Goal: Go to known website: Go to known website

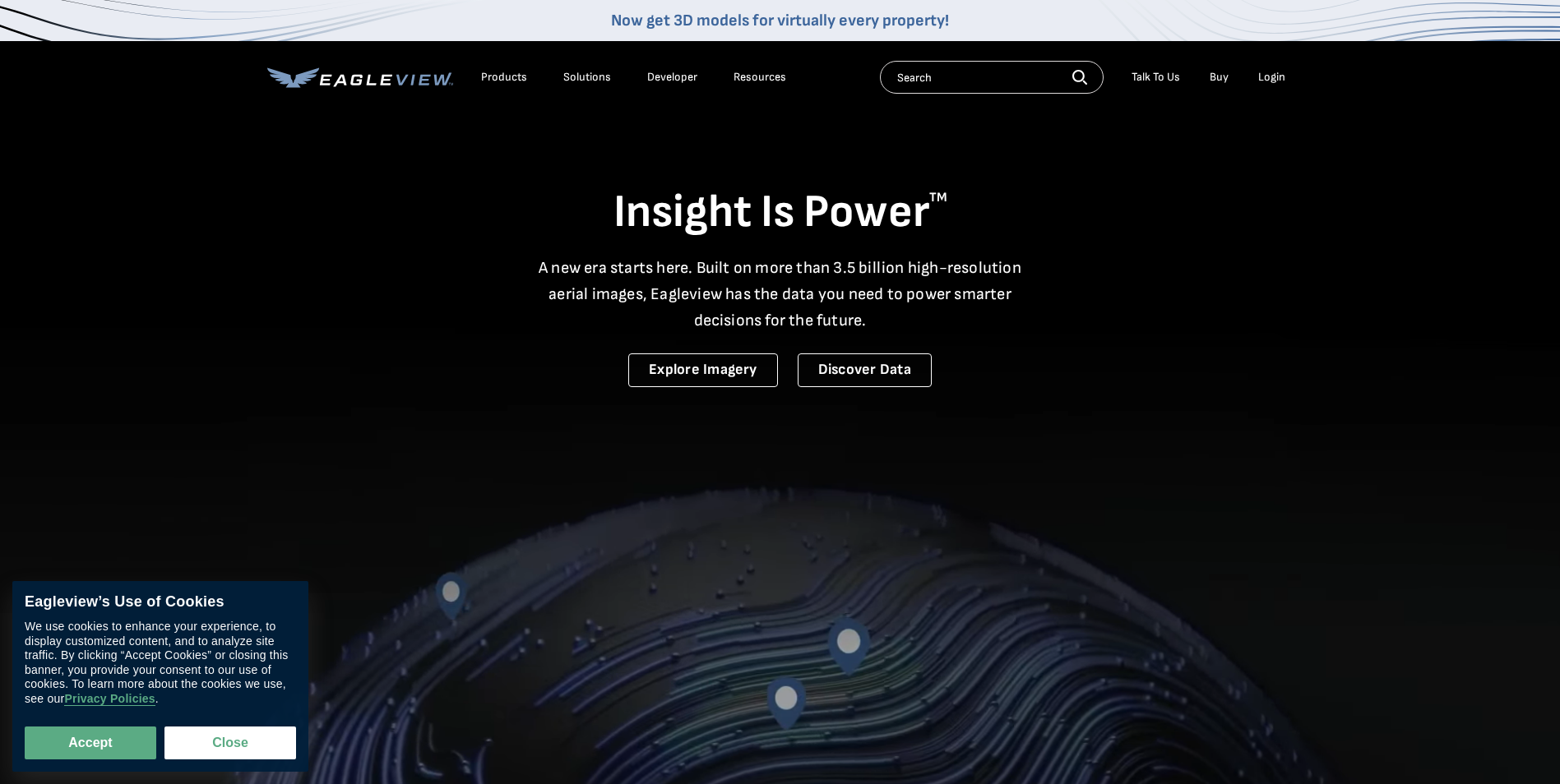
click at [1288, 71] on li "Login" at bounding box center [1272, 78] width 44 height 24
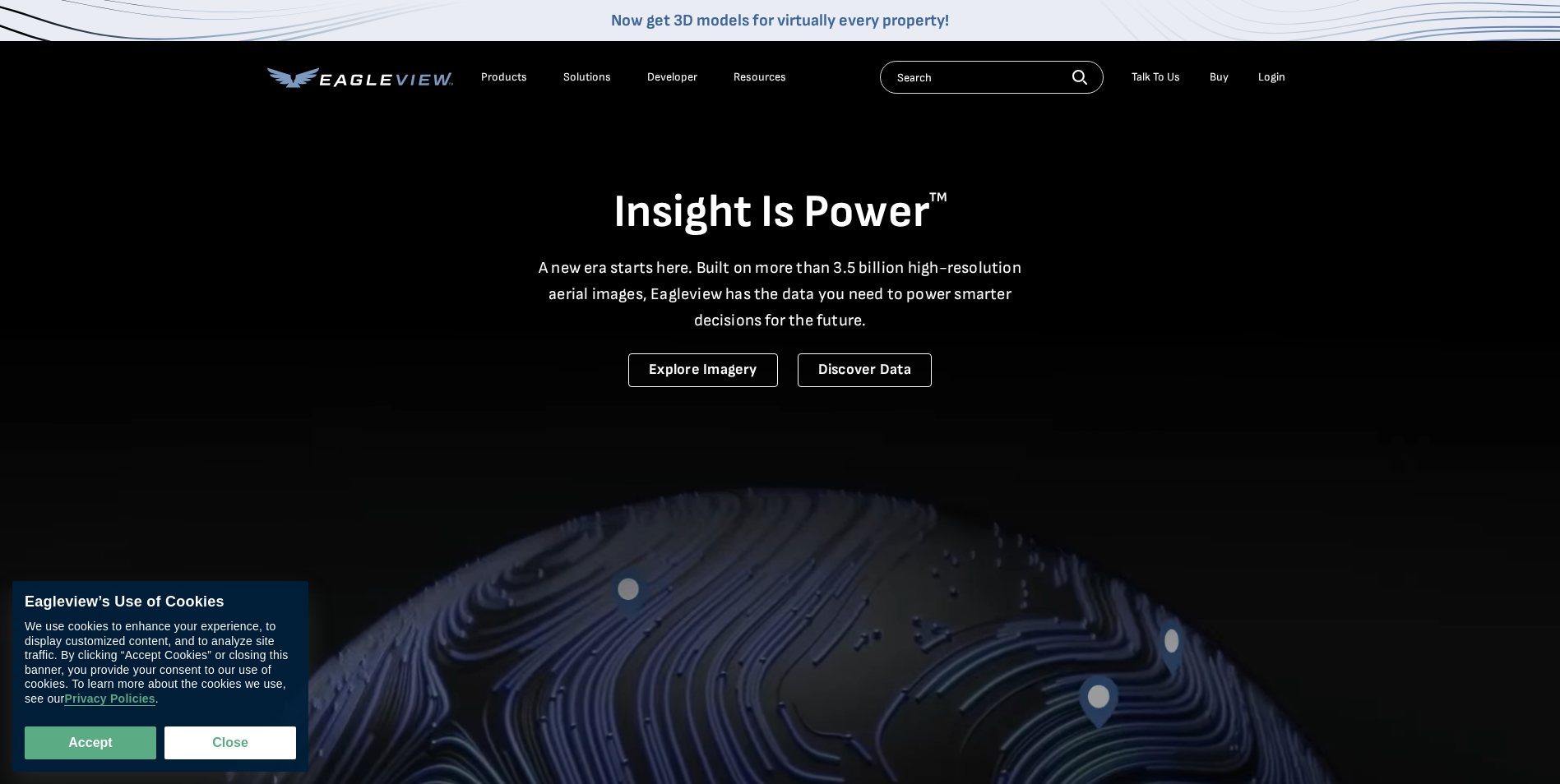
click at [1275, 71] on div "Login" at bounding box center [1272, 77] width 27 height 15
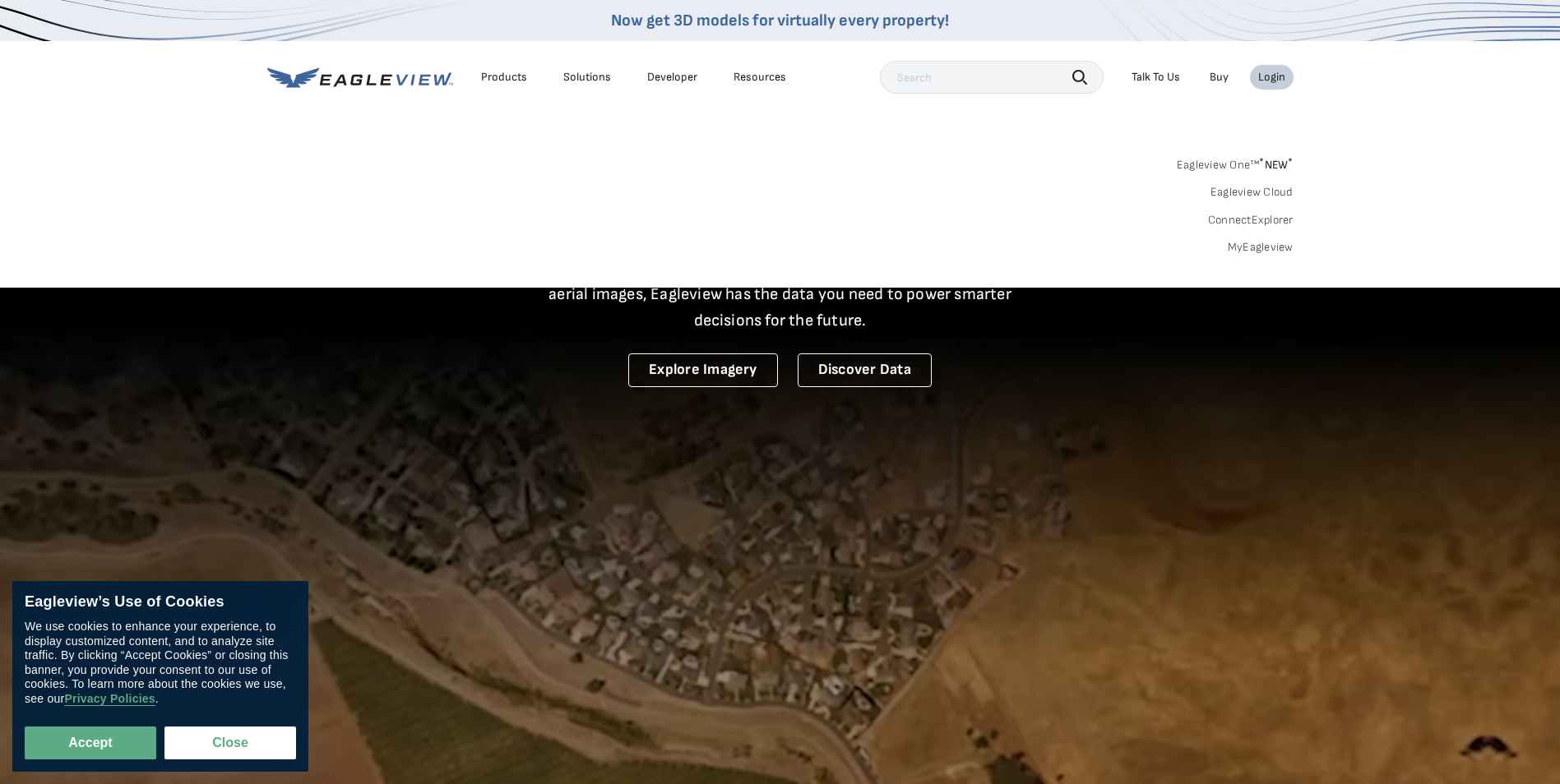
click at [1243, 193] on link "Eagleview Cloud" at bounding box center [1251, 192] width 83 height 15
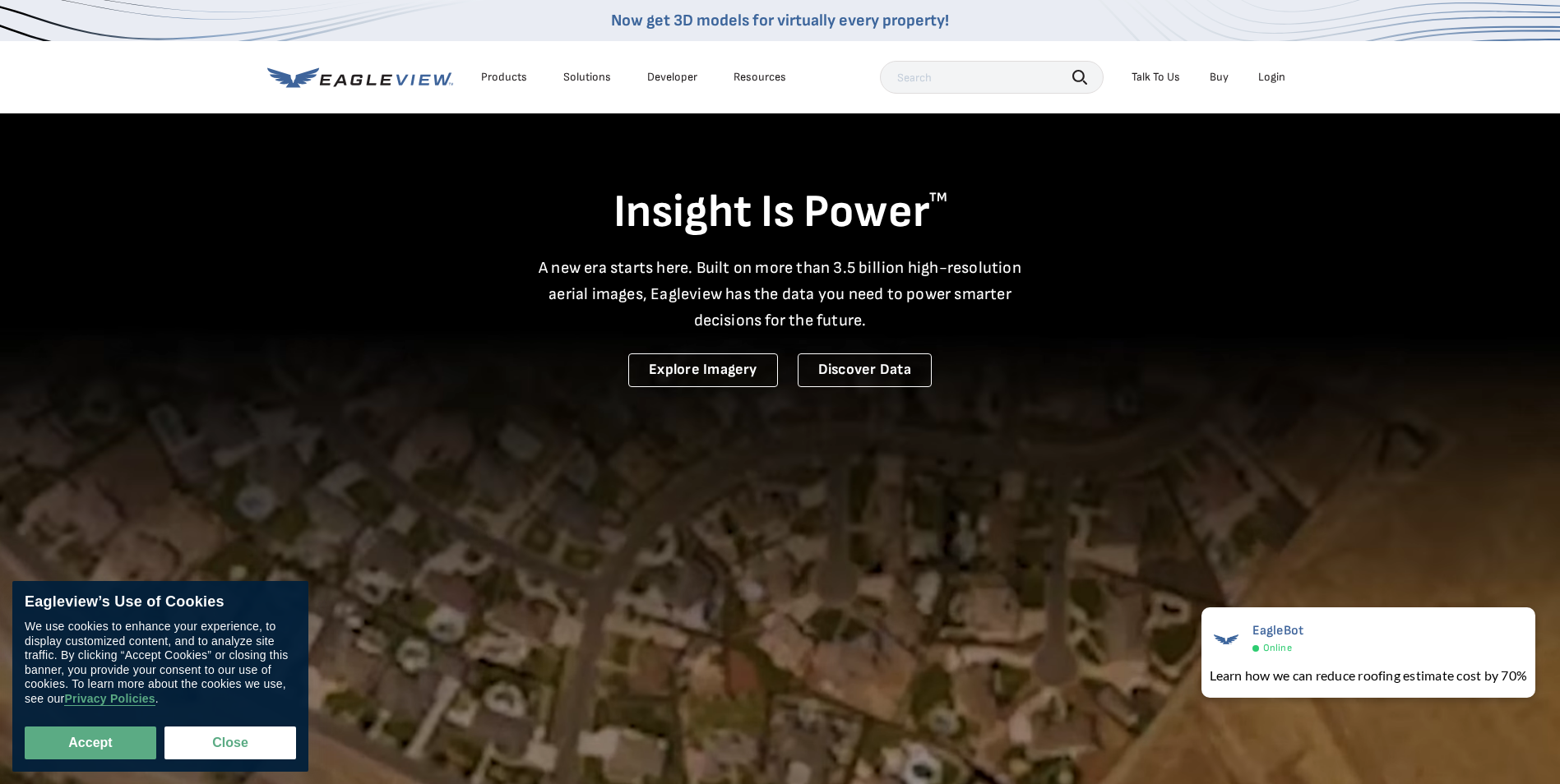
click at [939, 472] on video at bounding box center [780, 539] width 1560 height 1078
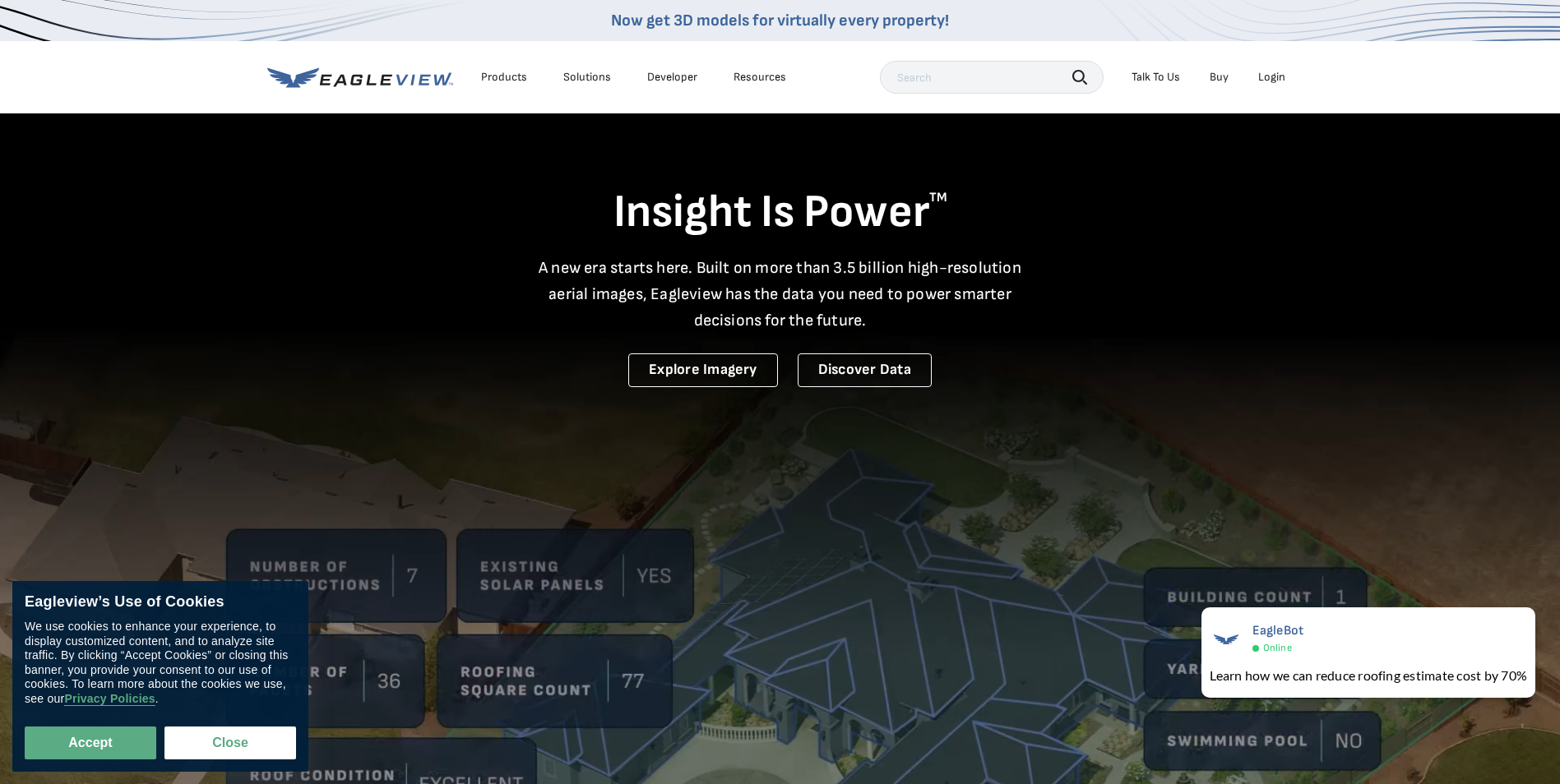
click at [1274, 82] on div "Login" at bounding box center [1272, 77] width 27 height 15
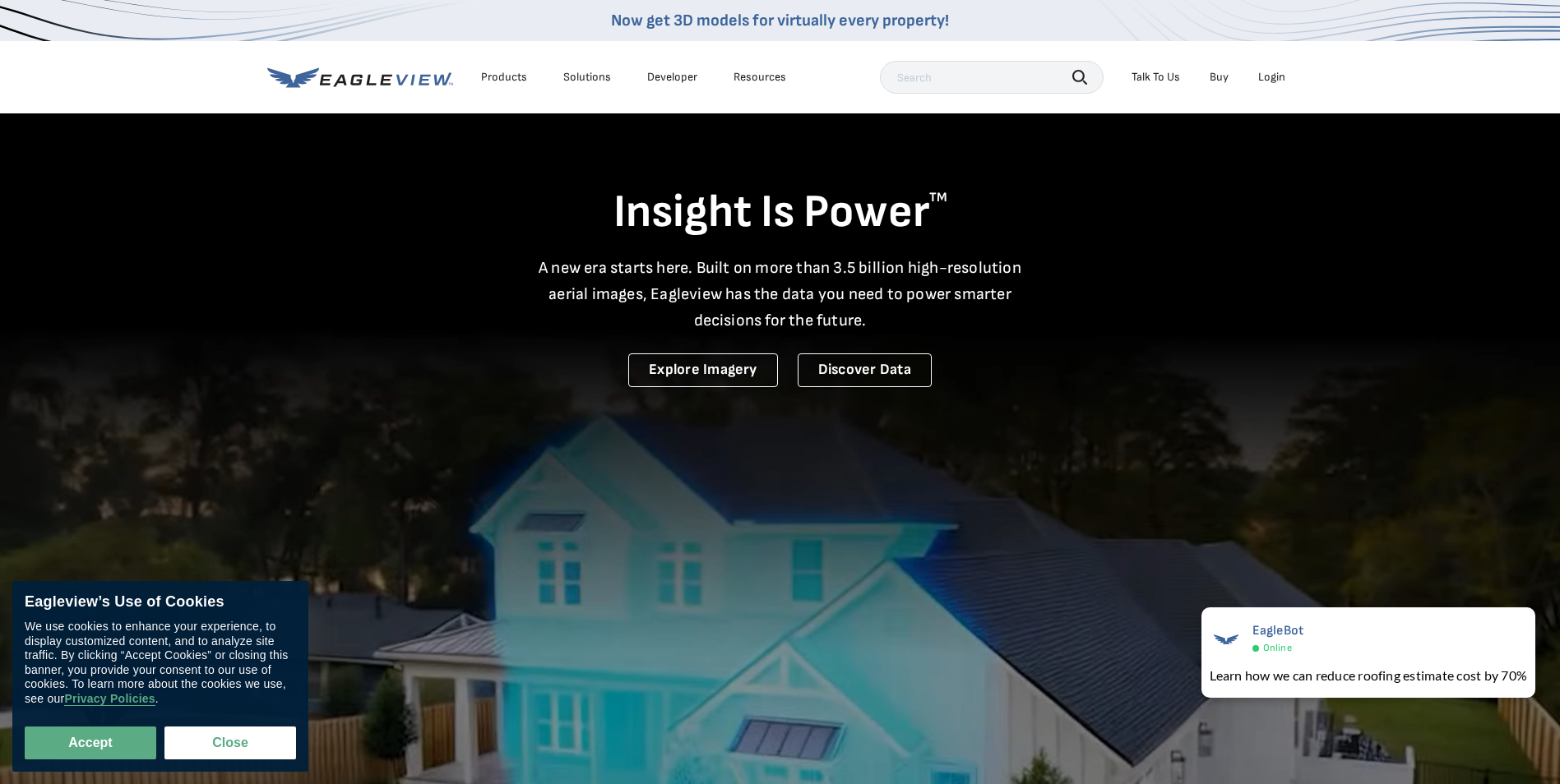
click at [912, 438] on video at bounding box center [780, 539] width 1560 height 1078
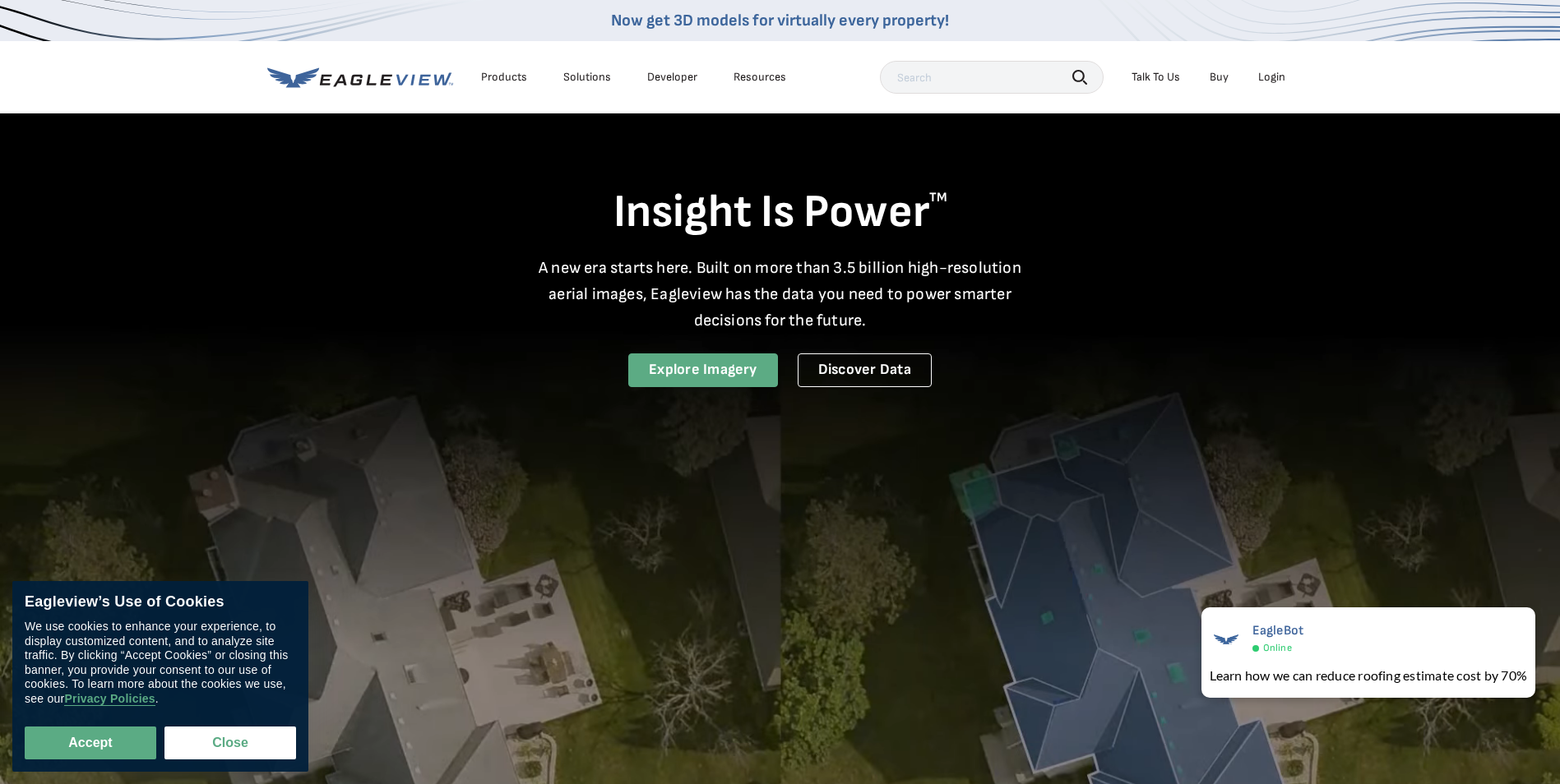
click at [659, 376] on link "Explore Imagery" at bounding box center [703, 370] width 150 height 34
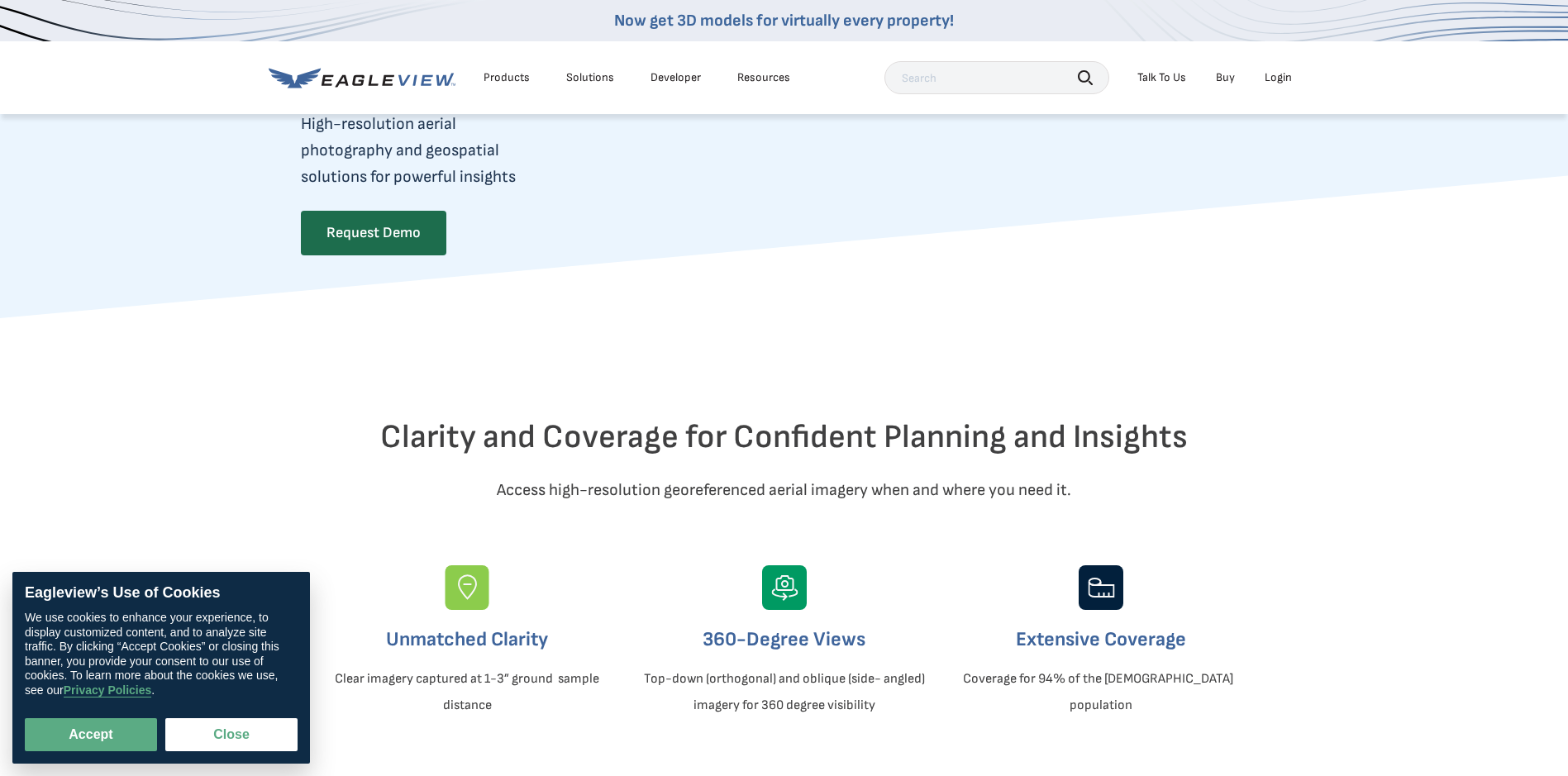
scroll to position [166, 0]
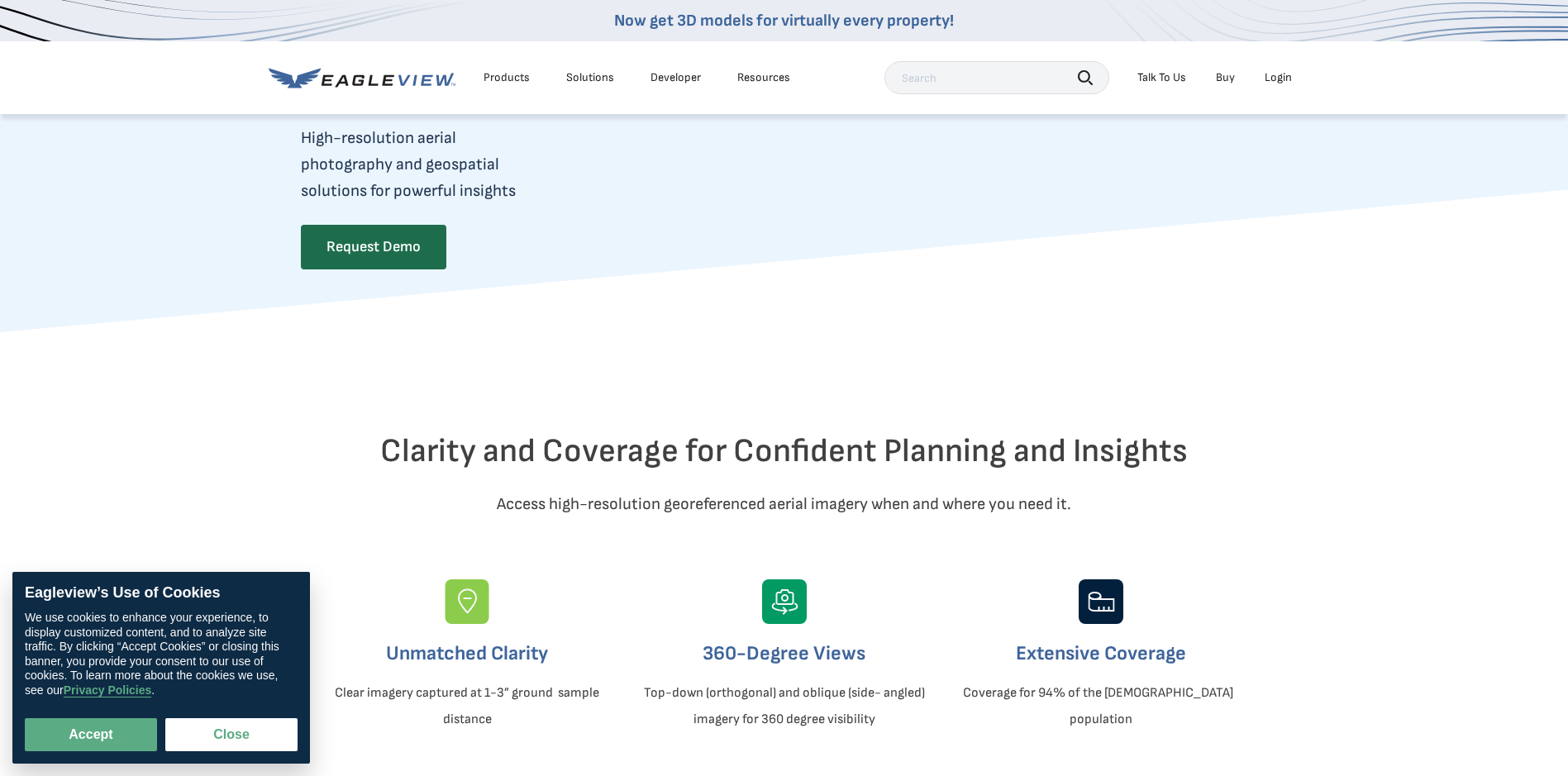
click at [1282, 76] on div "Login" at bounding box center [1278, 77] width 27 height 15
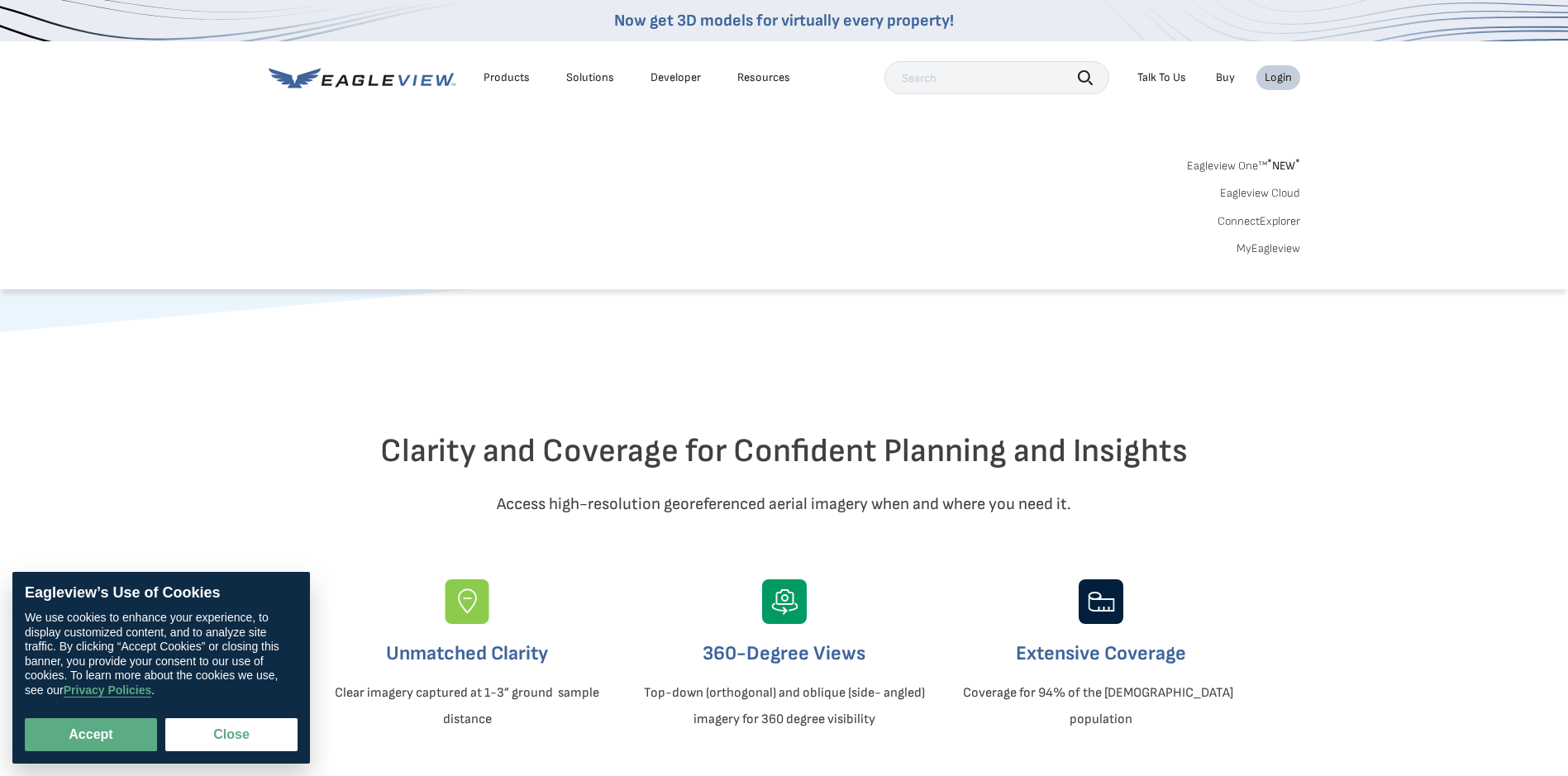
click at [1270, 250] on link "MyEagleview" at bounding box center [1268, 249] width 64 height 15
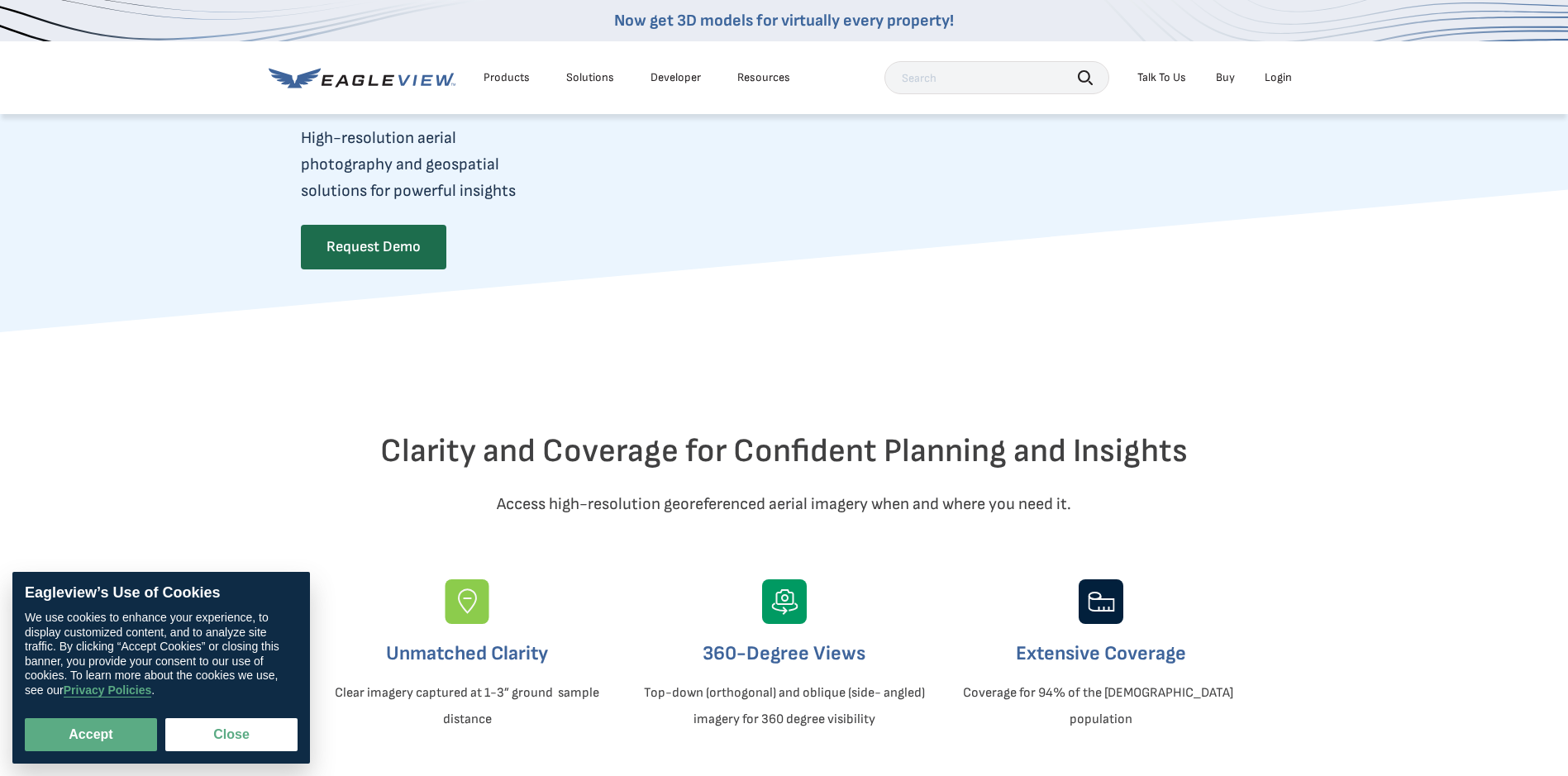
click at [1275, 76] on div "Login" at bounding box center [1278, 77] width 27 height 15
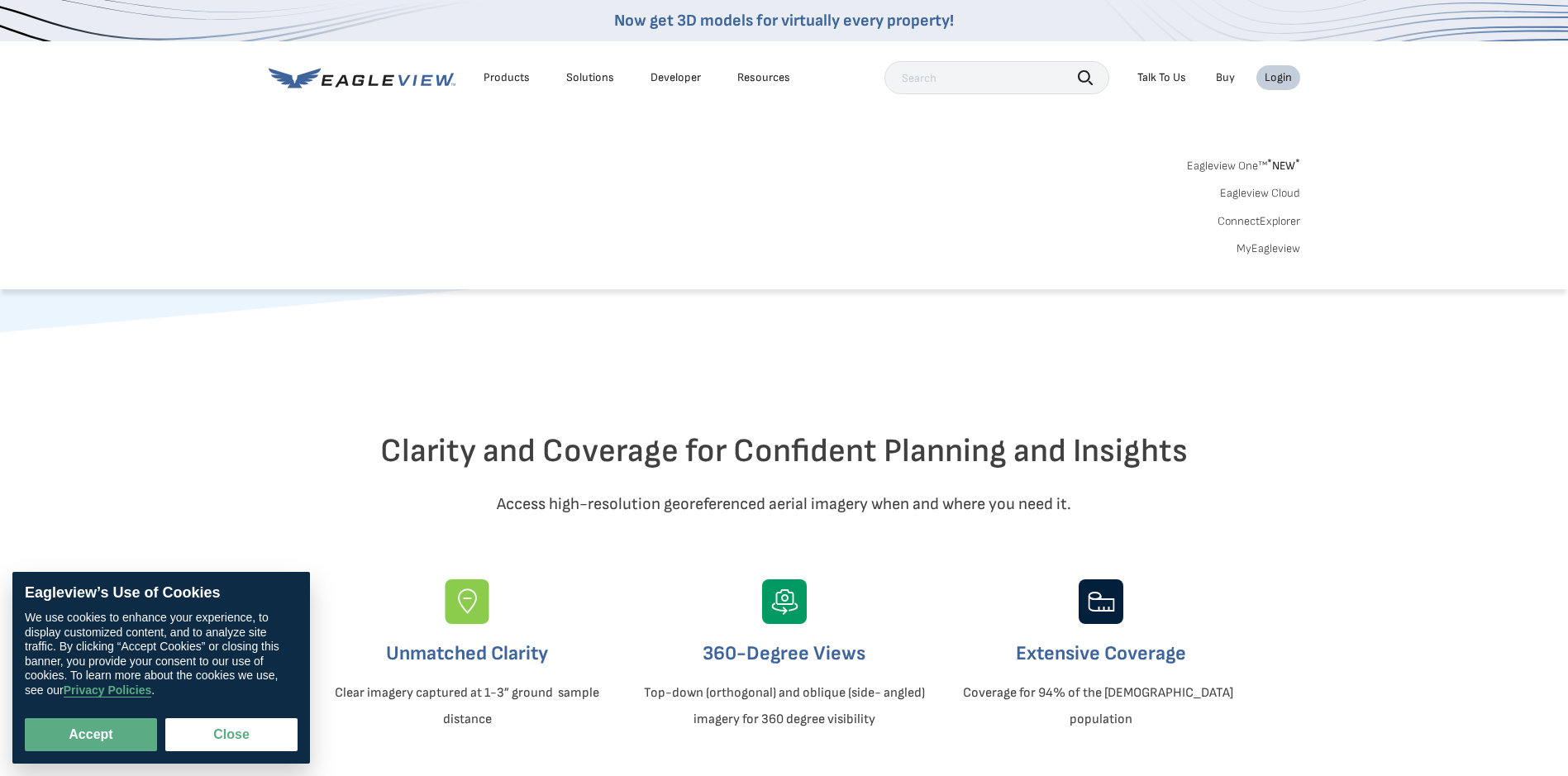
click at [1288, 220] on link "ConnectExplorer" at bounding box center [1259, 221] width 82 height 15
